Goal: Information Seeking & Learning: Learn about a topic

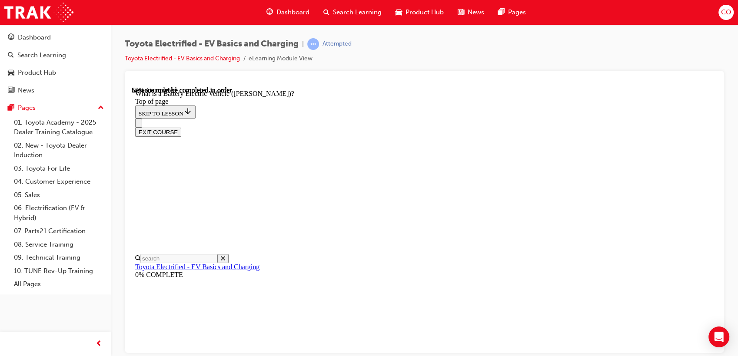
scroll to position [751, 0]
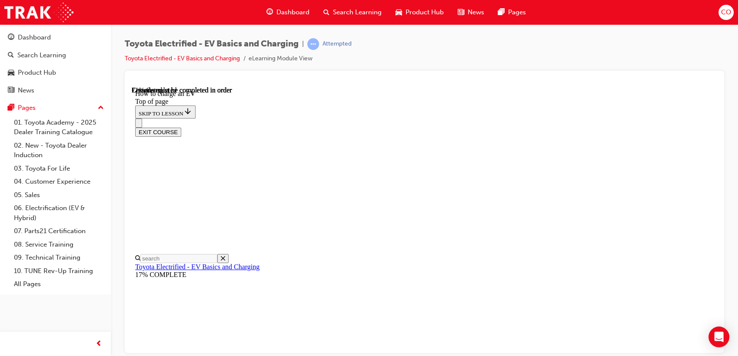
scroll to position [2794, 0]
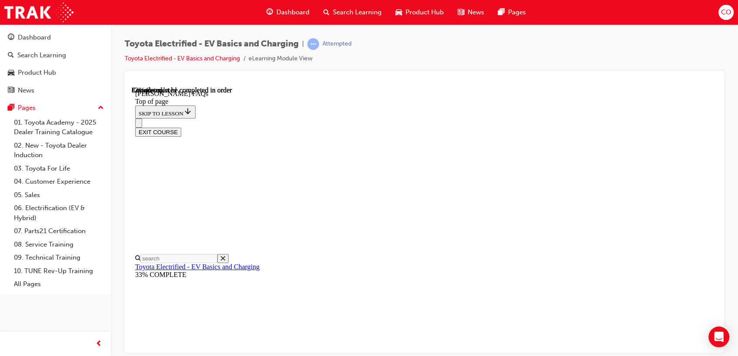
scroll to position [365, 0]
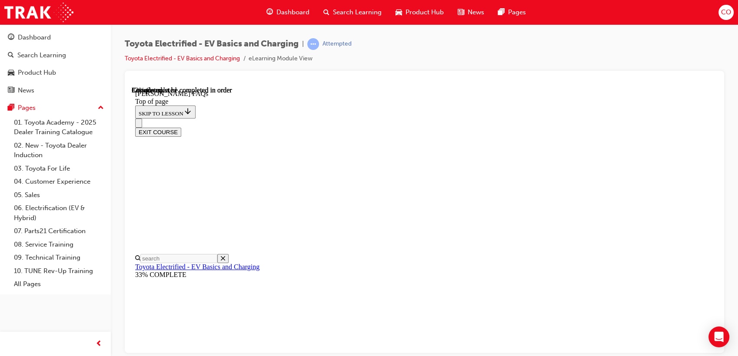
scroll to position [991, 0]
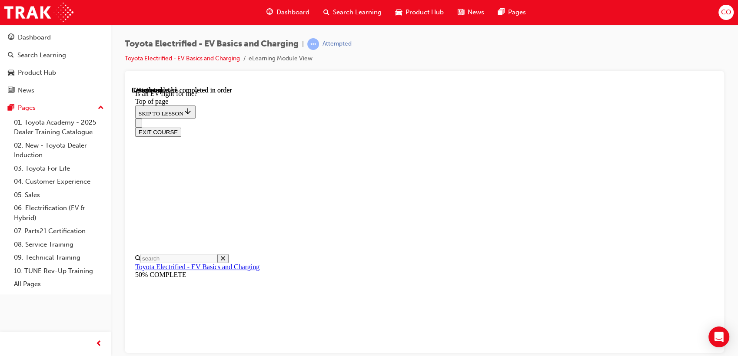
drag, startPoint x: 480, startPoint y: 248, endPoint x: 470, endPoint y: 220, distance: 30.0
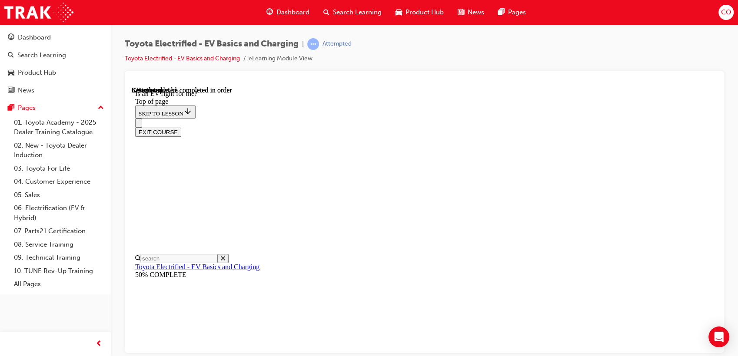
scroll to position [1097, 0]
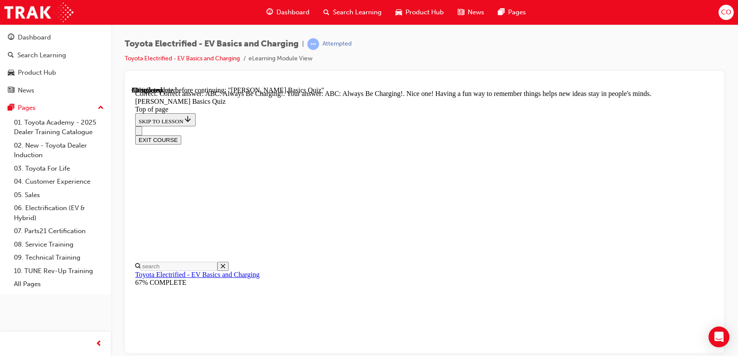
scroll to position [223, 0]
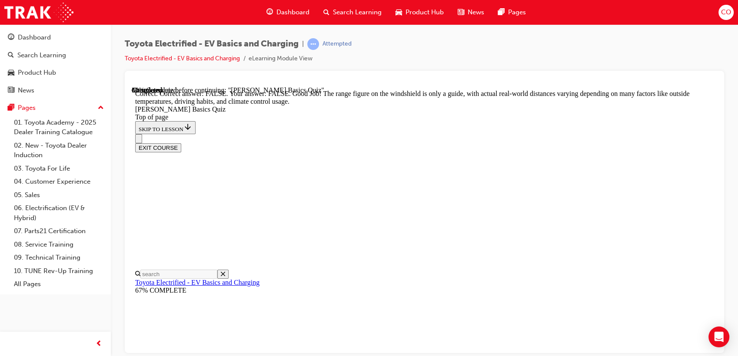
scroll to position [198, 0]
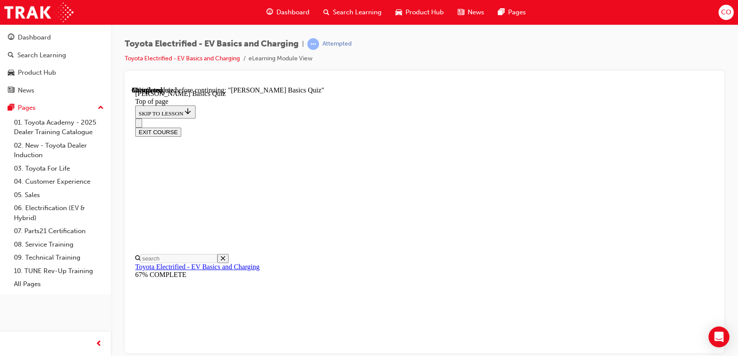
scroll to position [123, 0]
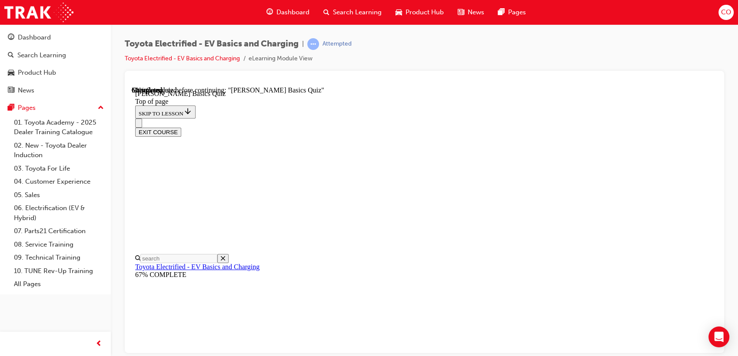
scroll to position [245, 0]
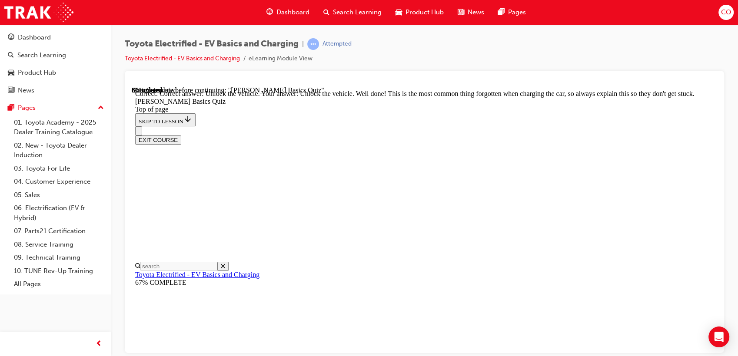
scroll to position [326, 0]
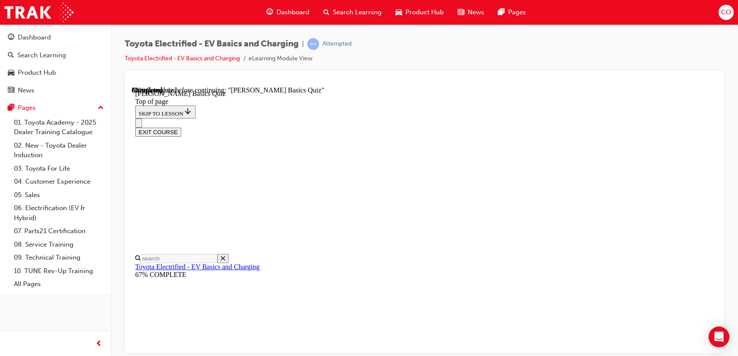
scroll to position [75, 0]
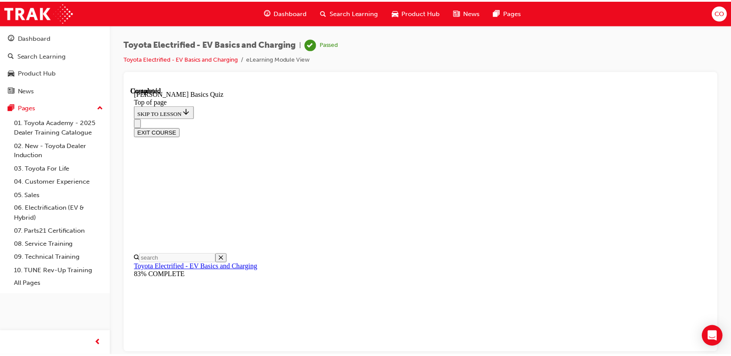
scroll to position [106, 0]
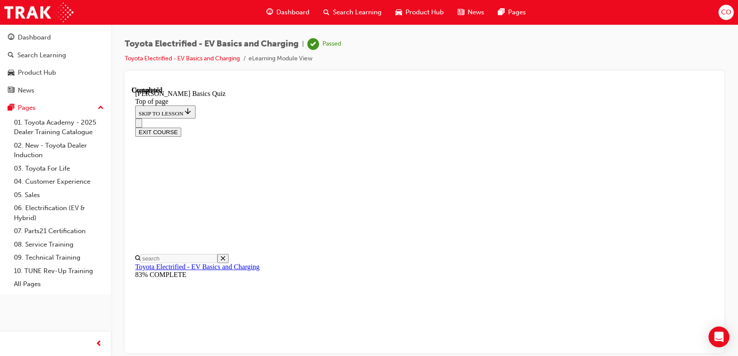
click at [181, 127] on button "EXIT COURSE" at bounding box center [158, 131] width 46 height 9
click at [365, 9] on span "Search Learning" at bounding box center [357, 12] width 49 height 10
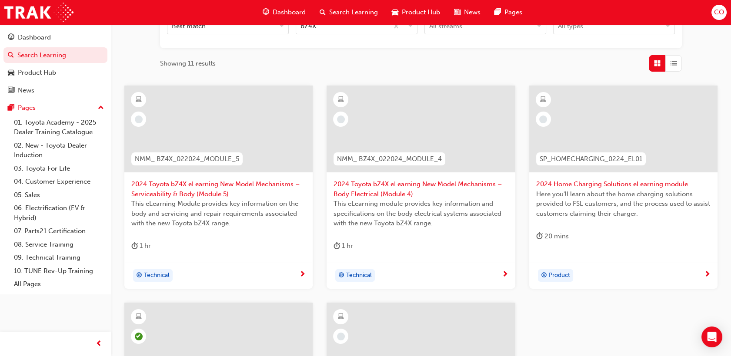
scroll to position [145, 0]
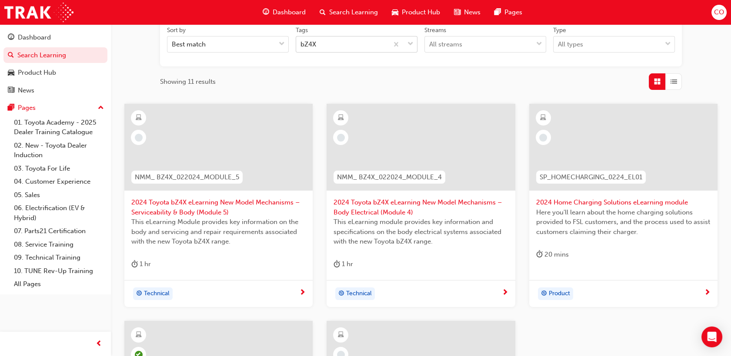
click at [412, 45] on span "down-icon" at bounding box center [410, 44] width 6 height 11
click at [301, 45] on input "Tags bZ4X" at bounding box center [300, 43] width 1 height 7
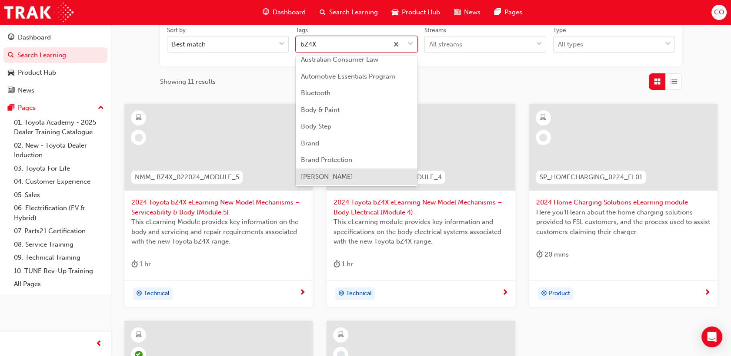
scroll to position [216, 0]
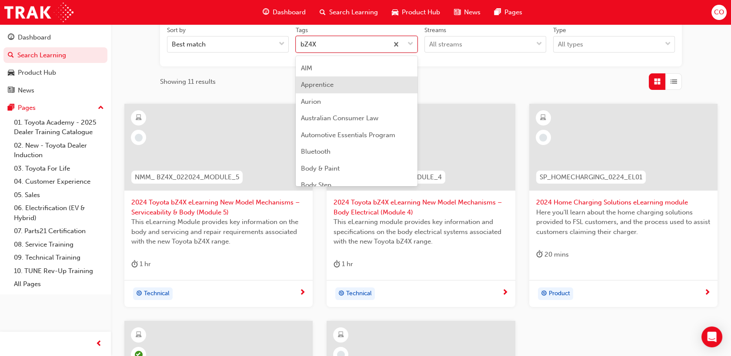
click at [322, 86] on span "Apprentice" at bounding box center [317, 85] width 33 height 8
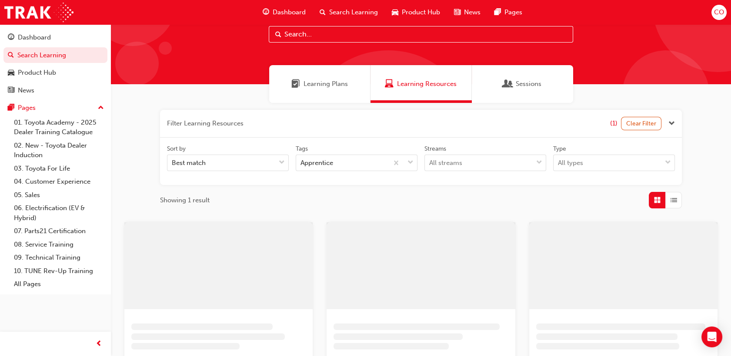
scroll to position [96, 0]
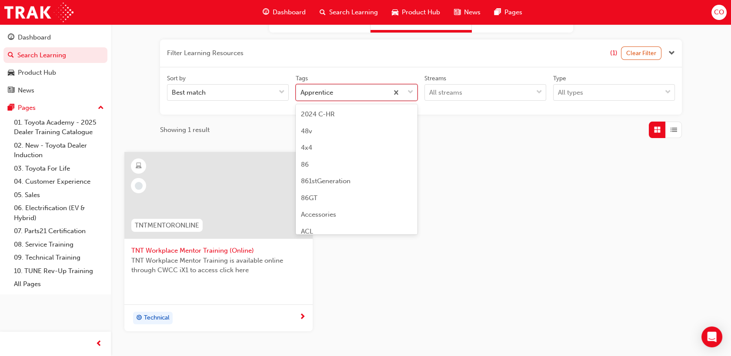
click at [410, 92] on span "down-icon" at bounding box center [410, 92] width 6 height 11
click at [301, 92] on input "Tags option Apprentice focused, 15 of 189. 189 results available. Use Up and Do…" at bounding box center [300, 92] width 1 height 7
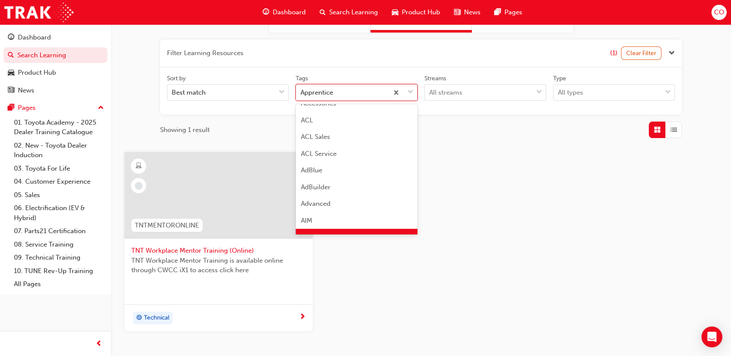
scroll to position [193, 0]
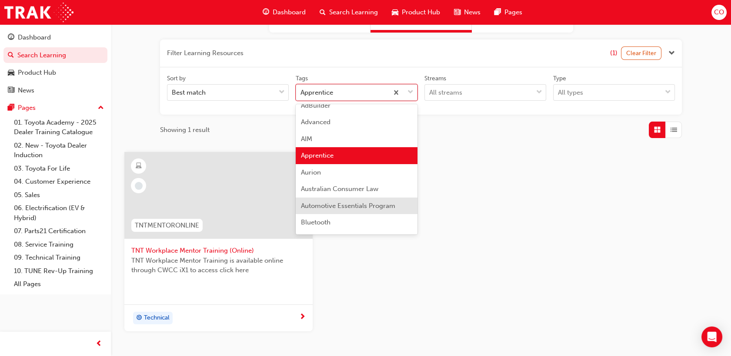
click at [369, 209] on div "Automotive Essentials Program" at bounding box center [357, 206] width 122 height 17
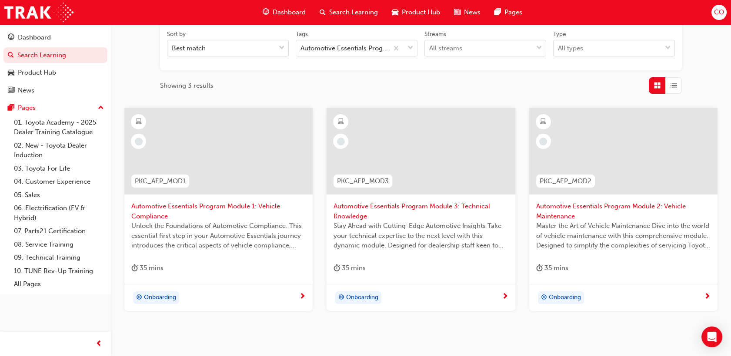
scroll to position [180, 0]
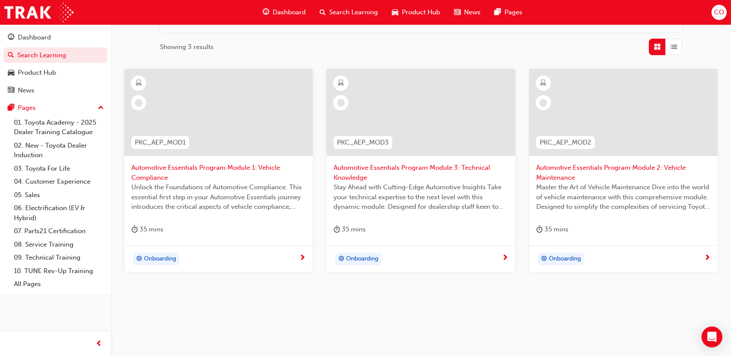
click at [224, 201] on span "Unlock the Foundations of Automotive Compliance. This essential first step in y…" at bounding box center [218, 198] width 174 height 30
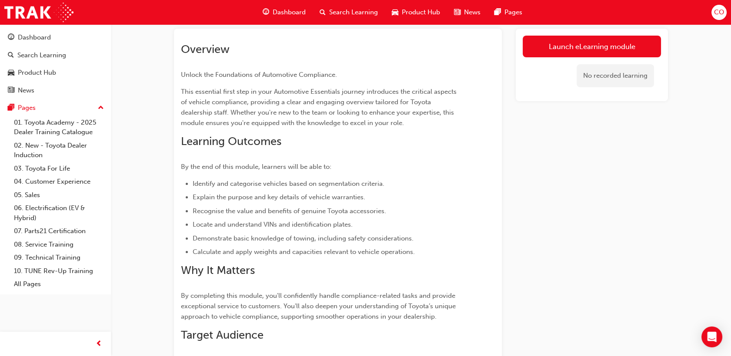
scroll to position [49, 0]
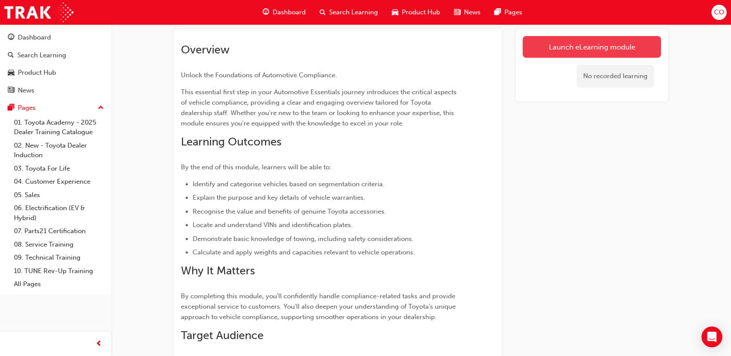
click at [539, 45] on link "Launch eLearning module" at bounding box center [591, 47] width 138 height 22
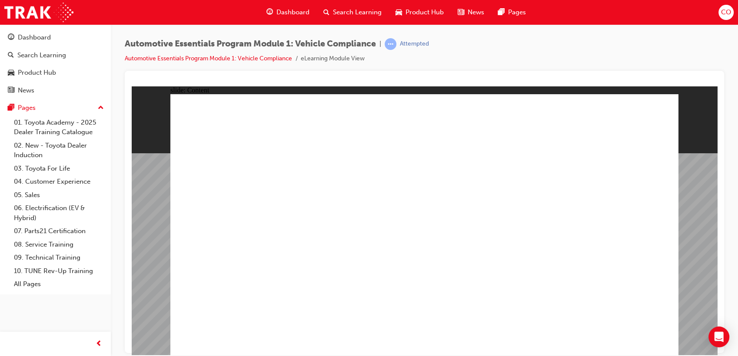
drag, startPoint x: 298, startPoint y: 185, endPoint x: 293, endPoint y: 184, distance: 4.4
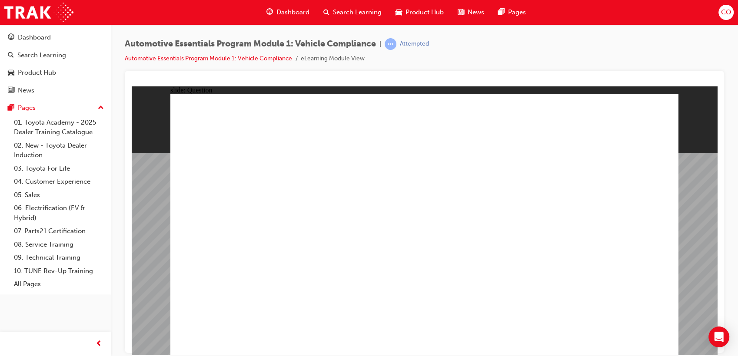
radio input "true"
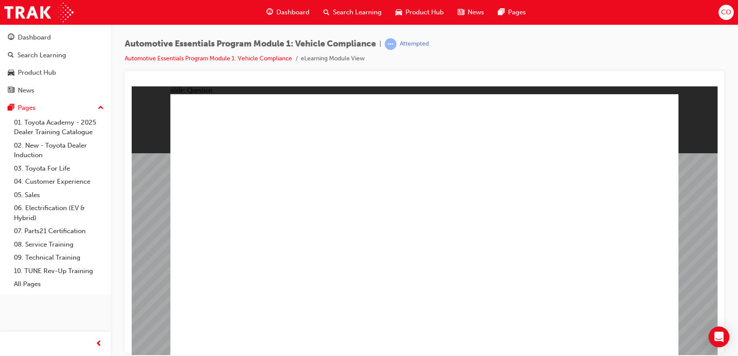
radio input "true"
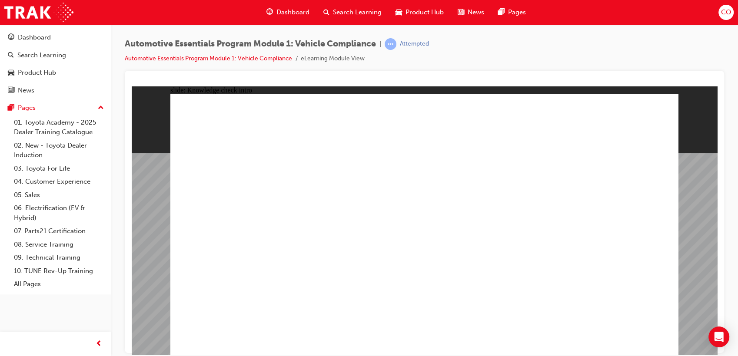
radio input "true"
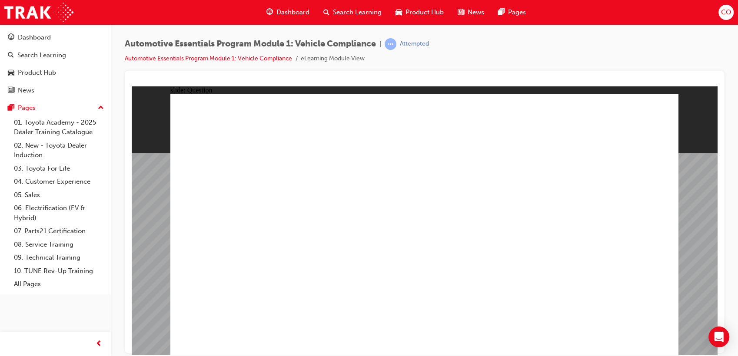
radio input "true"
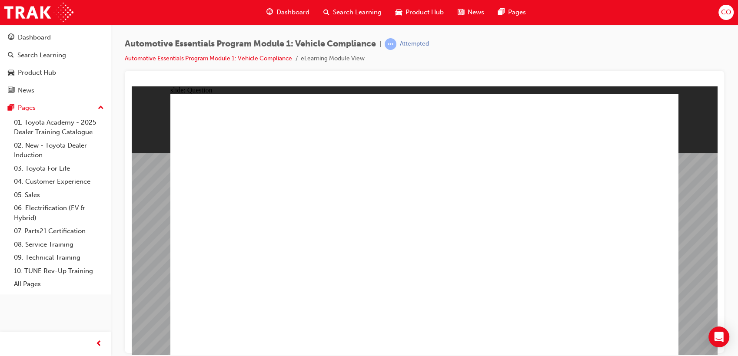
radio input "true"
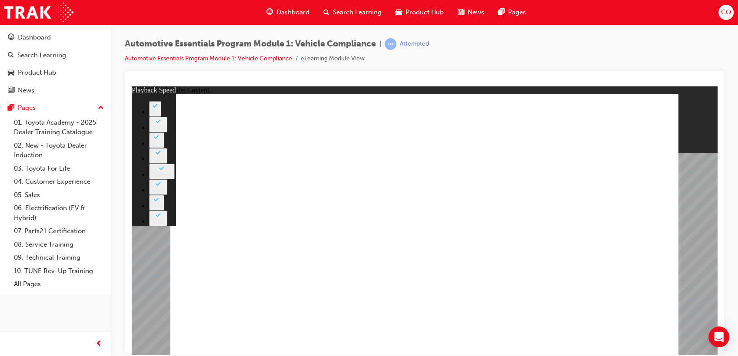
drag, startPoint x: 571, startPoint y: 258, endPoint x: 618, endPoint y: 253, distance: 48.1
drag, startPoint x: 634, startPoint y: 254, endPoint x: 684, endPoint y: 261, distance: 50.0
click at [683, 261] on div "slide: Content Rectangle 2 Group 1 Rectangle 1 Genuine Accessories playback spe…" at bounding box center [424, 220] width 585 height 269
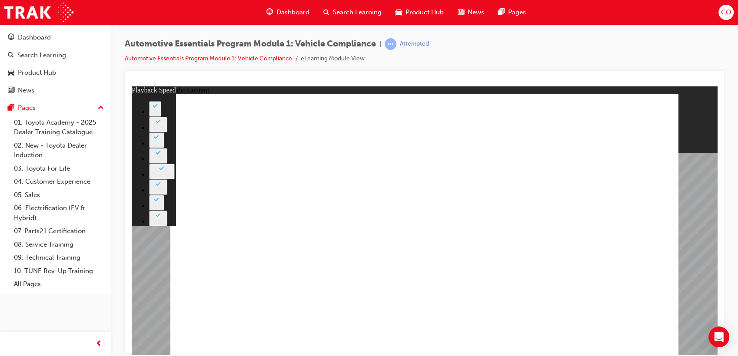
type input "43"
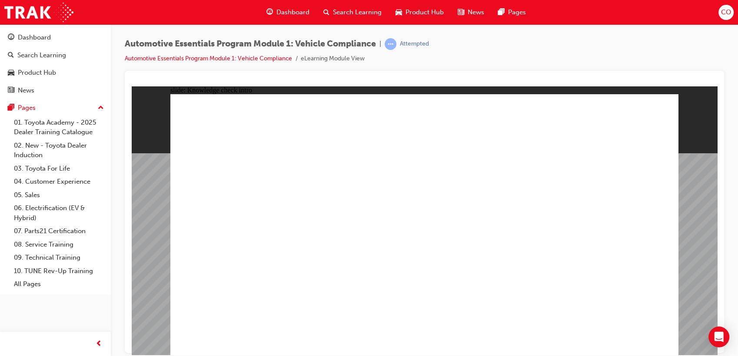
radio input "true"
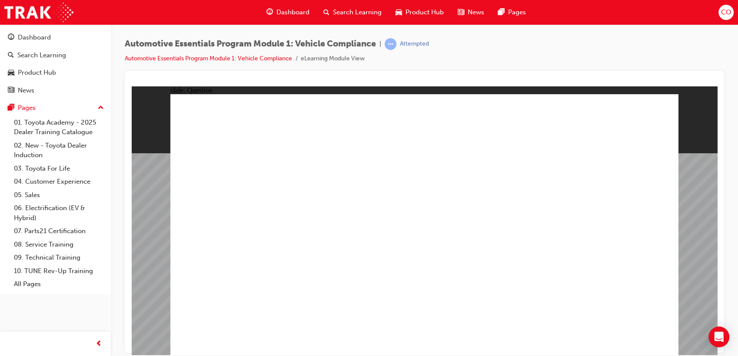
radio input "true"
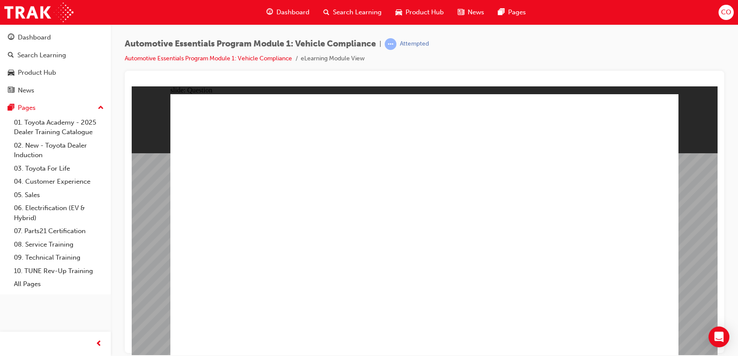
radio input "true"
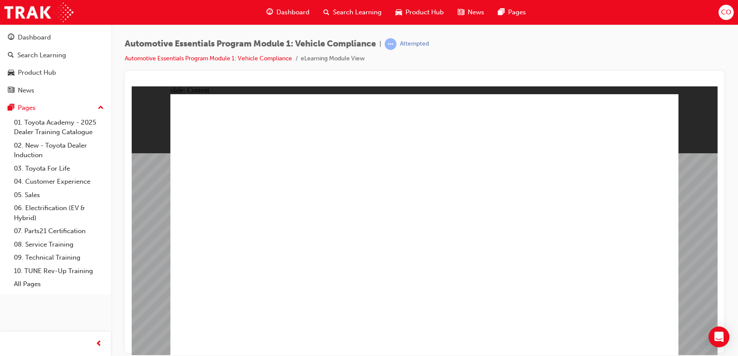
drag, startPoint x: 643, startPoint y: 329, endPoint x: 640, endPoint y: 333, distance: 5.0
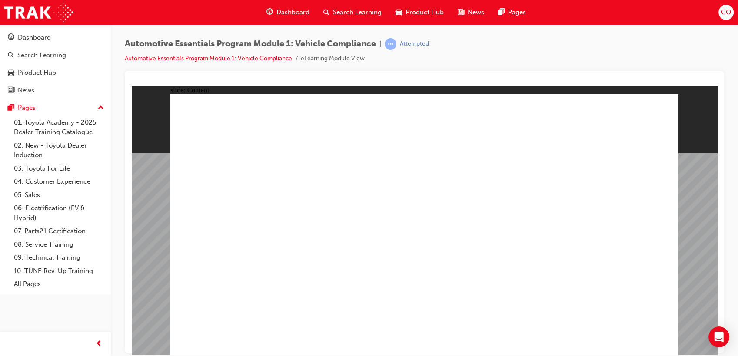
radio input "true"
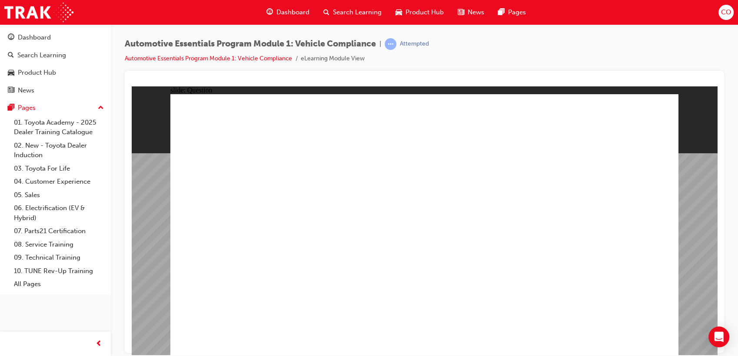
radio input "true"
drag, startPoint x: 613, startPoint y: 339, endPoint x: 619, endPoint y: 338, distance: 5.7
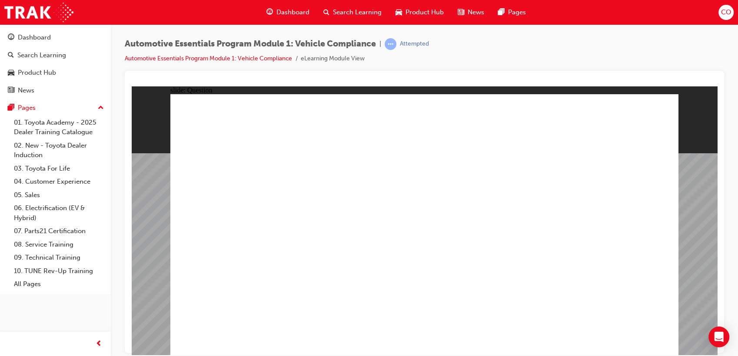
radio input "false"
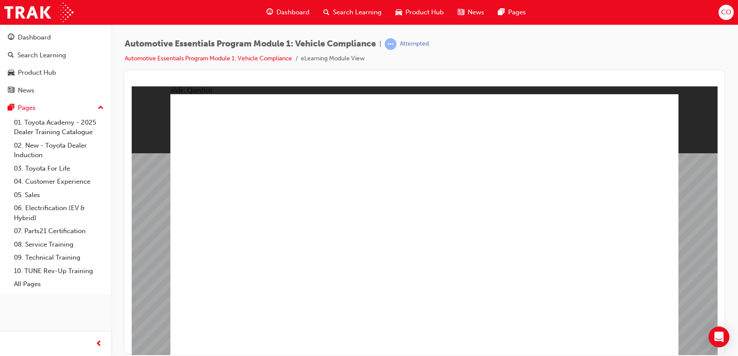
radio input "true"
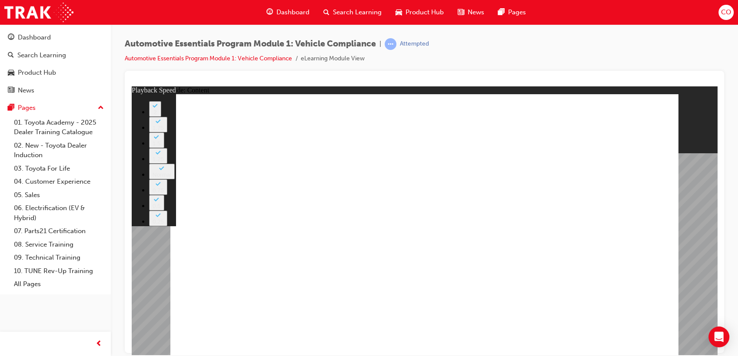
type input "35"
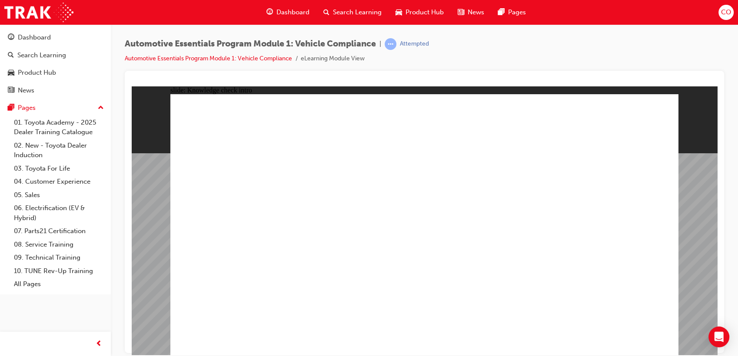
radio input "true"
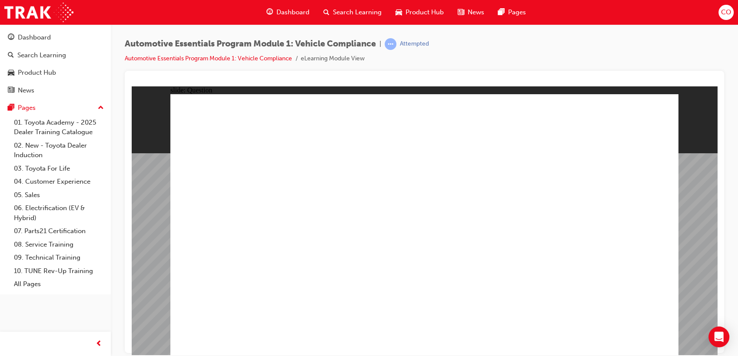
radio input "true"
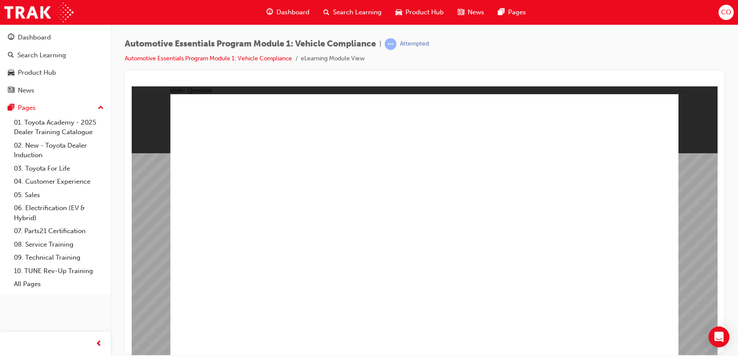
radio input "true"
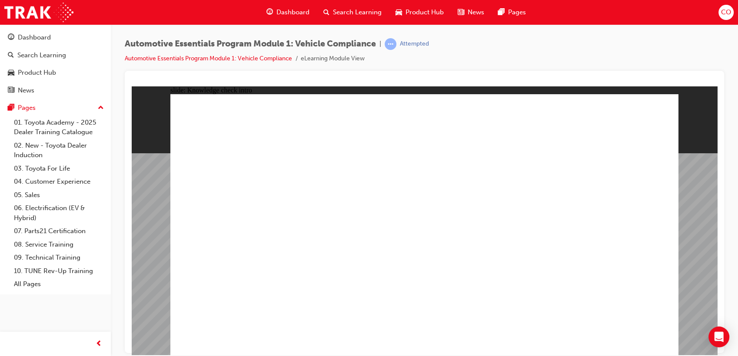
radio input "true"
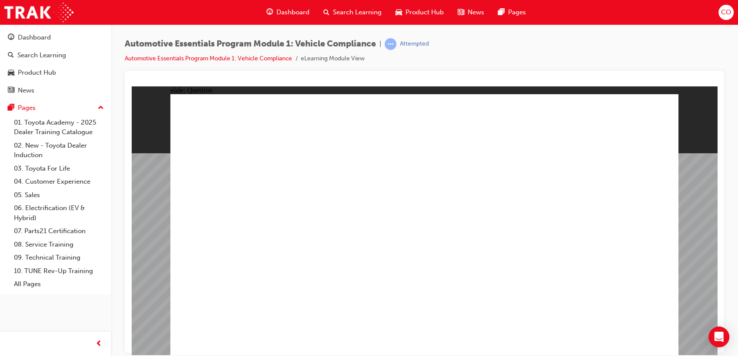
radio input "true"
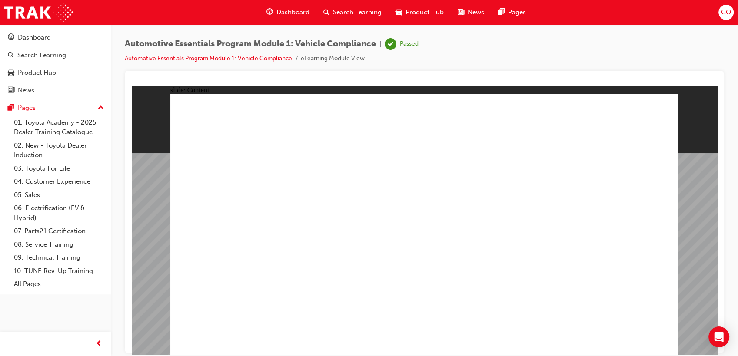
click at [367, 7] on span "Search Learning" at bounding box center [357, 12] width 49 height 10
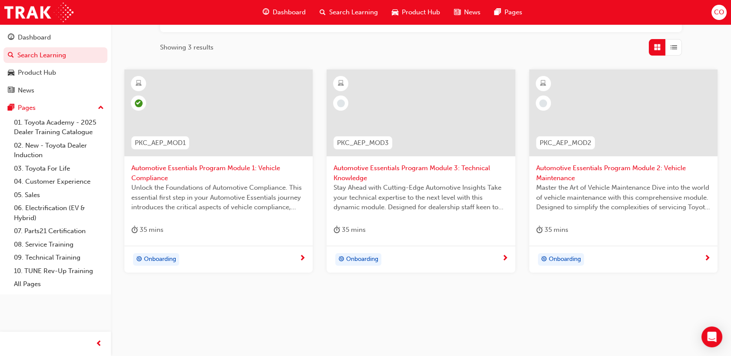
scroll to position [180, 0]
click at [618, 190] on span "Master the Art of Vehicle Maintenance Dive into the world of vehicle maintenanc…" at bounding box center [623, 198] width 174 height 30
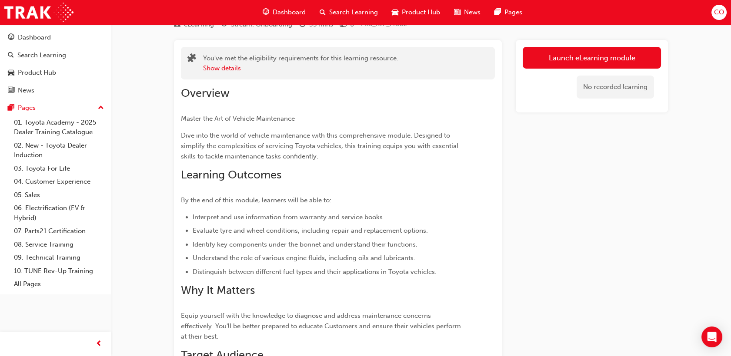
scroll to position [10, 0]
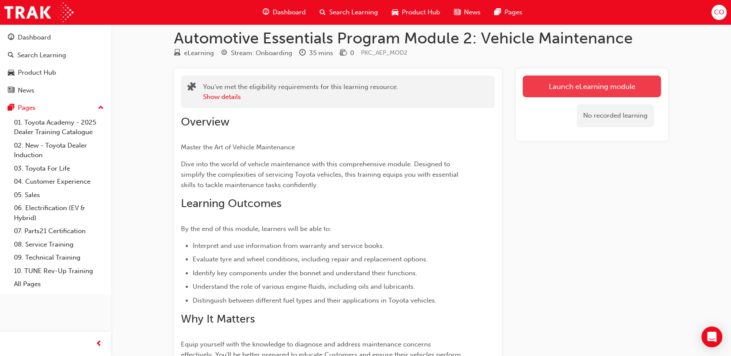
click at [566, 82] on link "Launch eLearning module" at bounding box center [591, 87] width 138 height 22
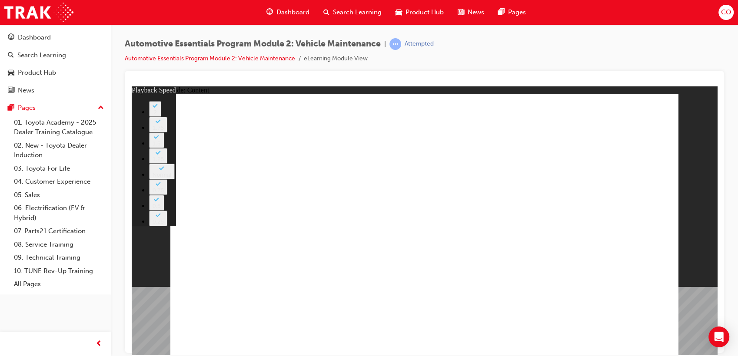
type input "33"
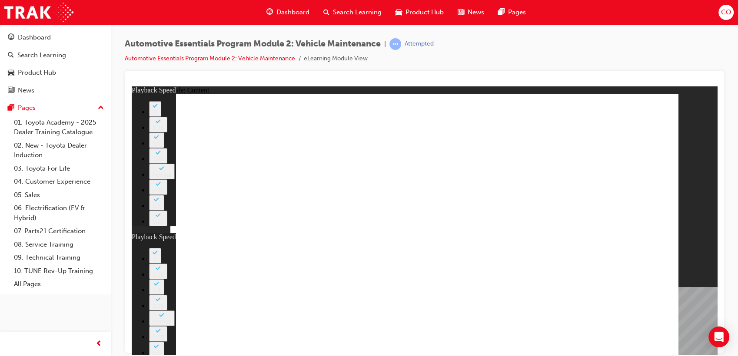
type input "35"
type input "33"
type input "35"
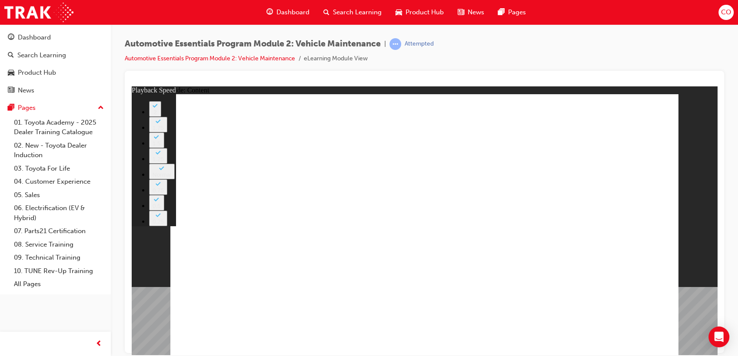
type input "8"
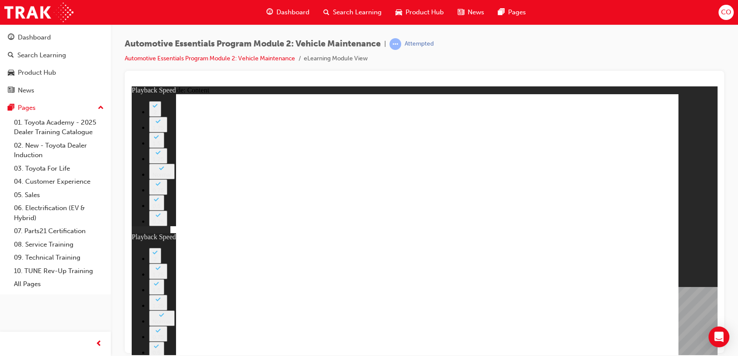
type input "27"
type input "8"
type input "27"
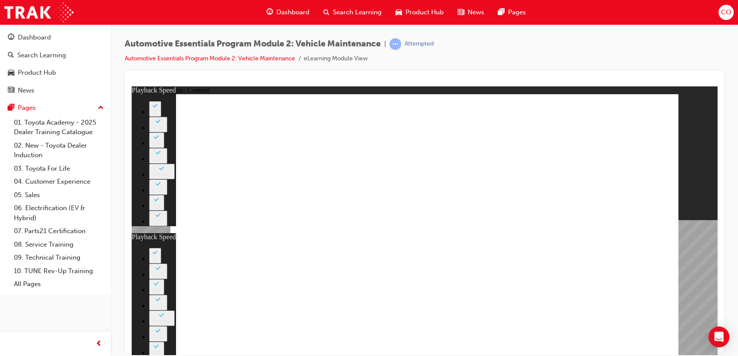
type input "12"
type input "27"
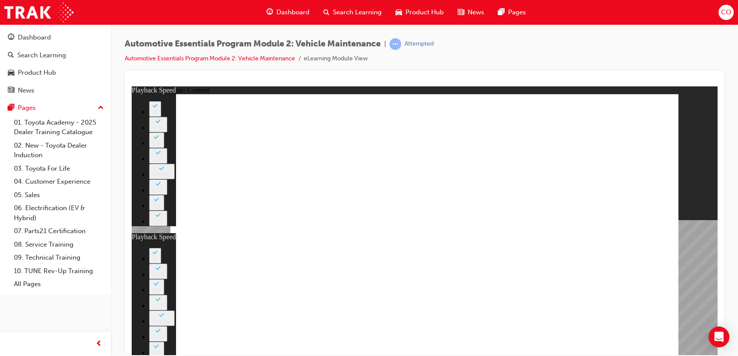
type input "8"
type input "56"
type input "12"
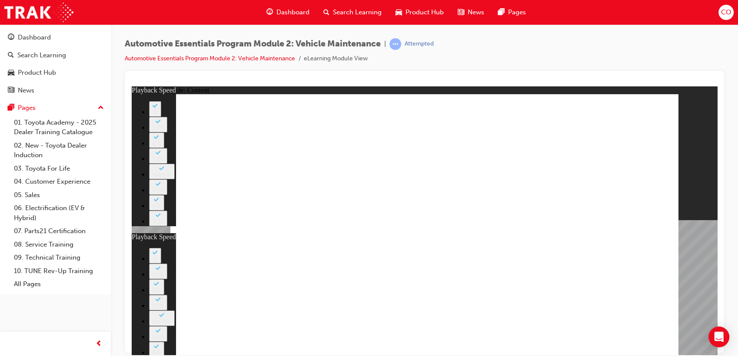
type input "27"
type input "8"
type input "13"
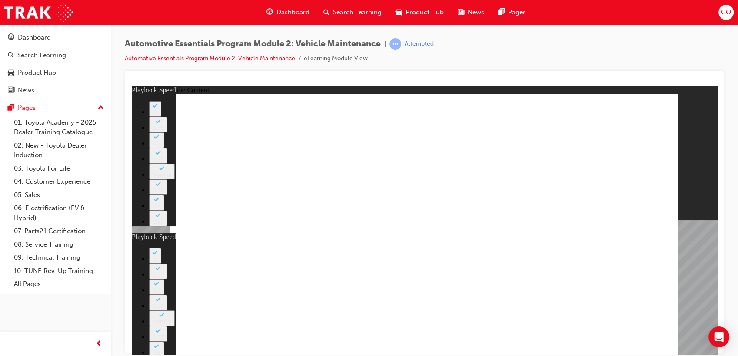
type input "12"
type input "27"
type input "8"
type input "56"
type input "13"
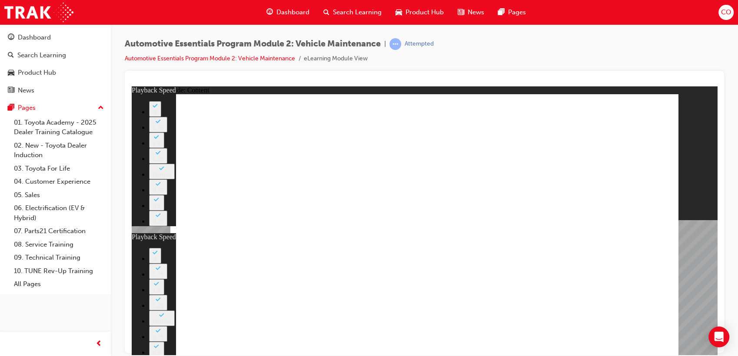
type input "12"
type input "27"
type input "8"
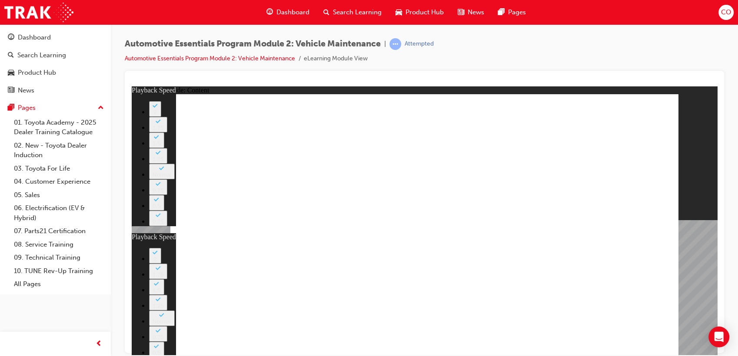
type input "56"
type input "13"
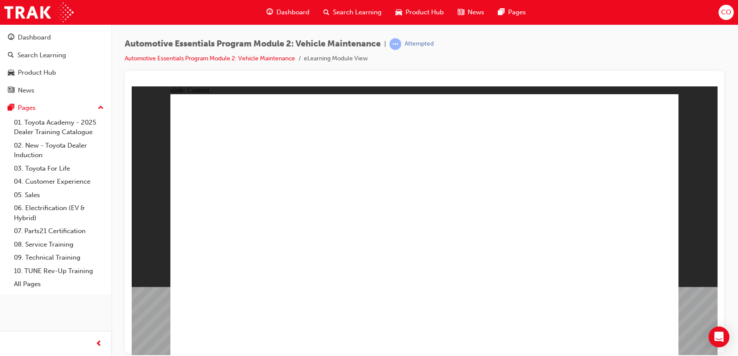
drag, startPoint x: 798, startPoint y: 170, endPoint x: 665, endPoint y: 90, distance: 154.6
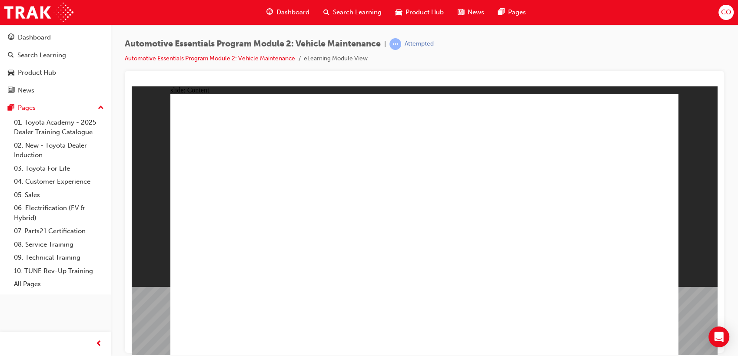
radio input "true"
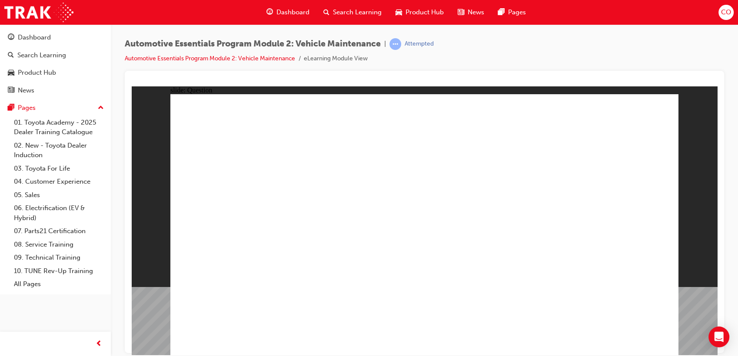
radio input "true"
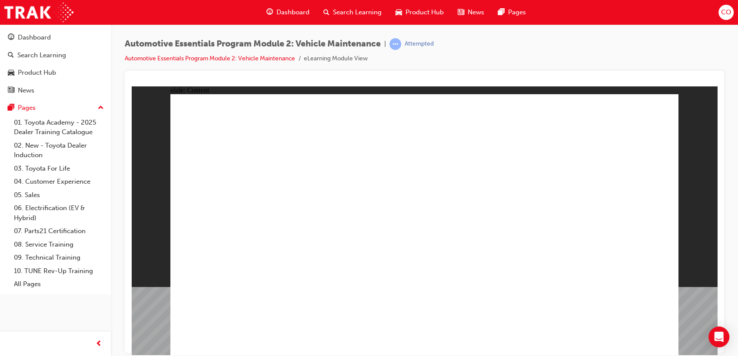
drag, startPoint x: 568, startPoint y: 171, endPoint x: 582, endPoint y: 209, distance: 39.6
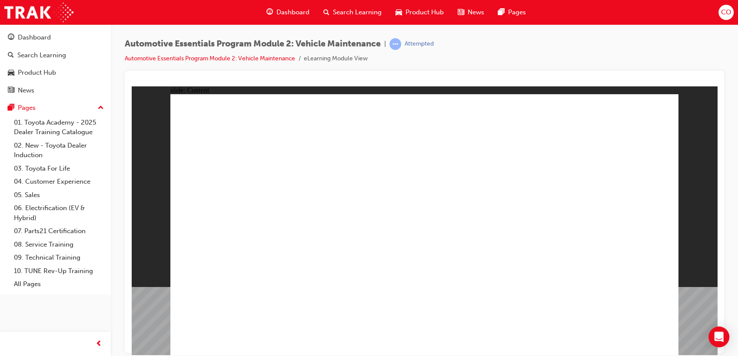
drag, startPoint x: 512, startPoint y: 258, endPoint x: 505, endPoint y: 257, distance: 6.6
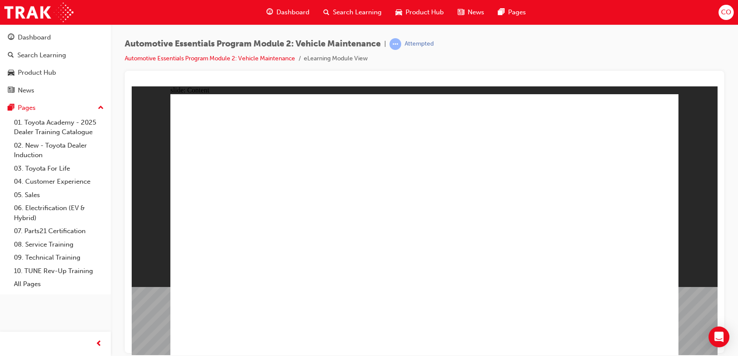
click at [682, 108] on div "slide: Content Rectangle 1 close_white.png Rectangle 1 Group 1 Did You Know? To…" at bounding box center [424, 220] width 585 height 269
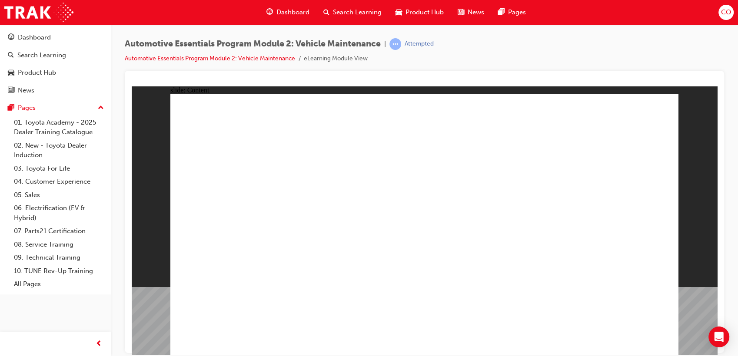
drag, startPoint x: 571, startPoint y: 243, endPoint x: 567, endPoint y: 250, distance: 8.4
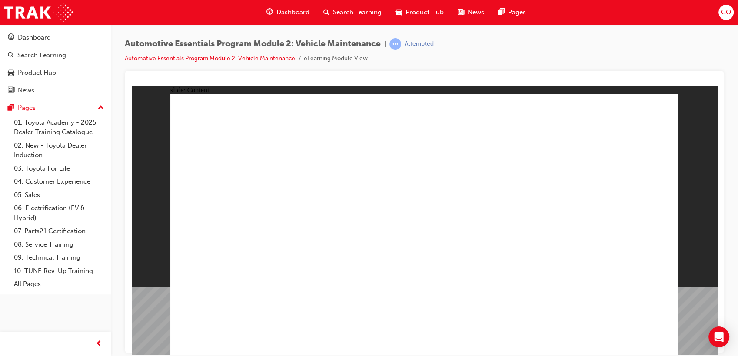
drag, startPoint x: 612, startPoint y: 229, endPoint x: 605, endPoint y: 222, distance: 10.1
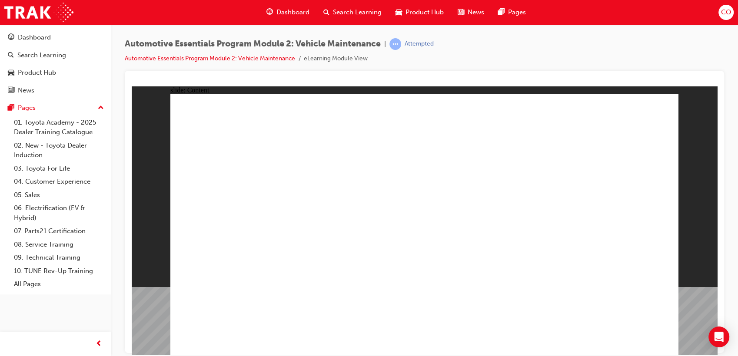
radio input "true"
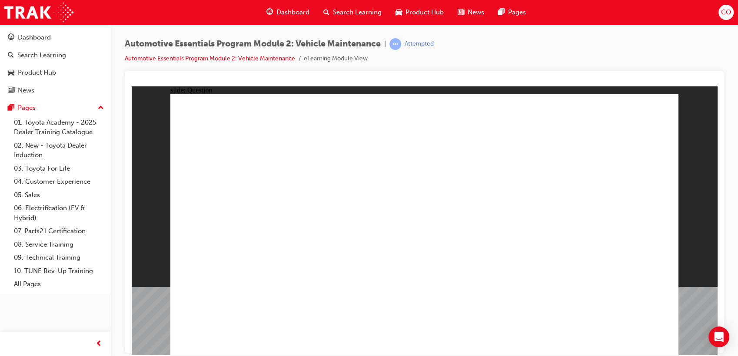
radio input "true"
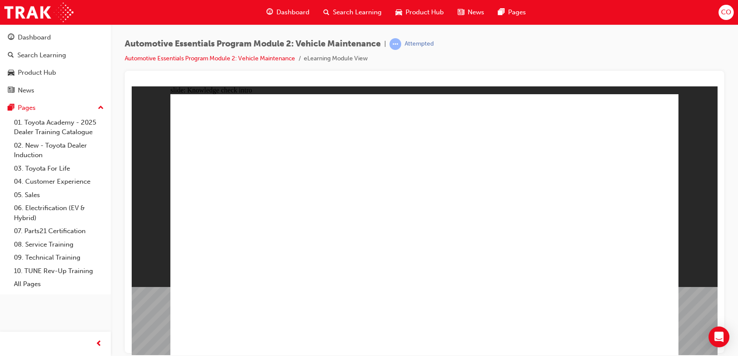
radio input "true"
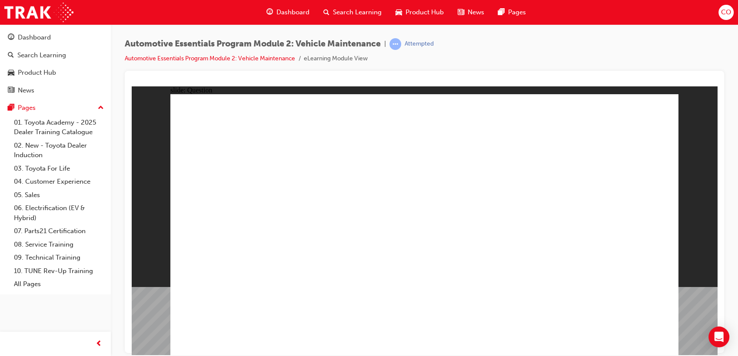
radio input "true"
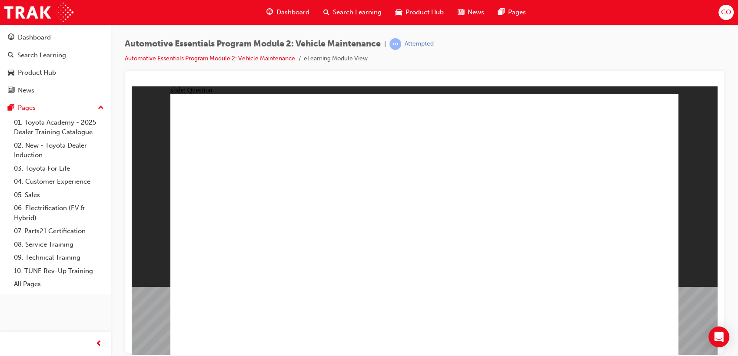
radio input "true"
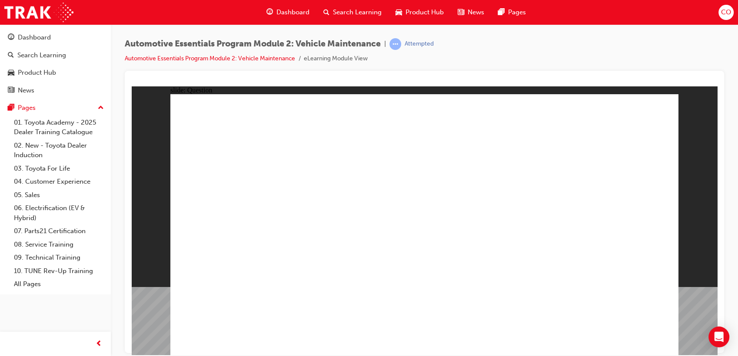
radio input "true"
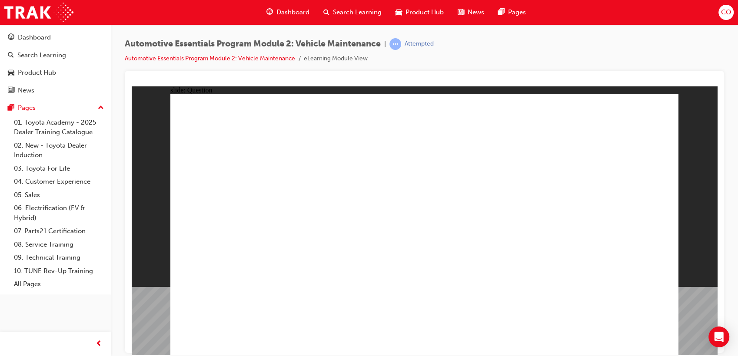
radio input "true"
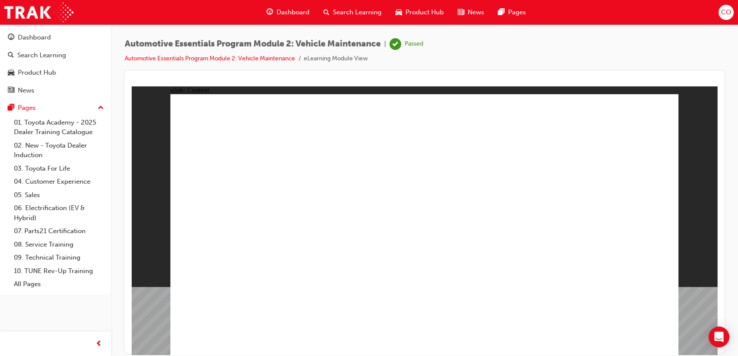
click at [370, 8] on span "Search Learning" at bounding box center [357, 12] width 49 height 10
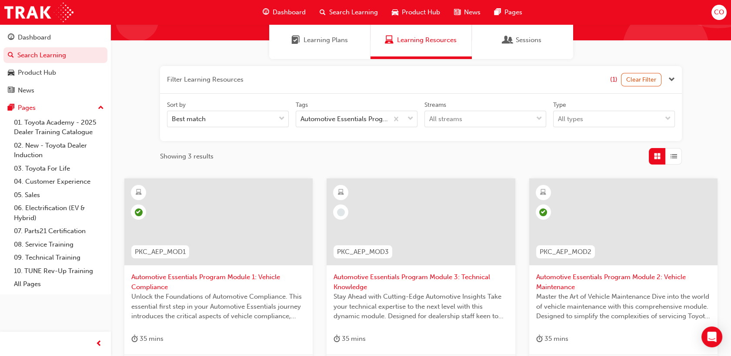
scroll to position [145, 0]
